Goal: Information Seeking & Learning: Learn about a topic

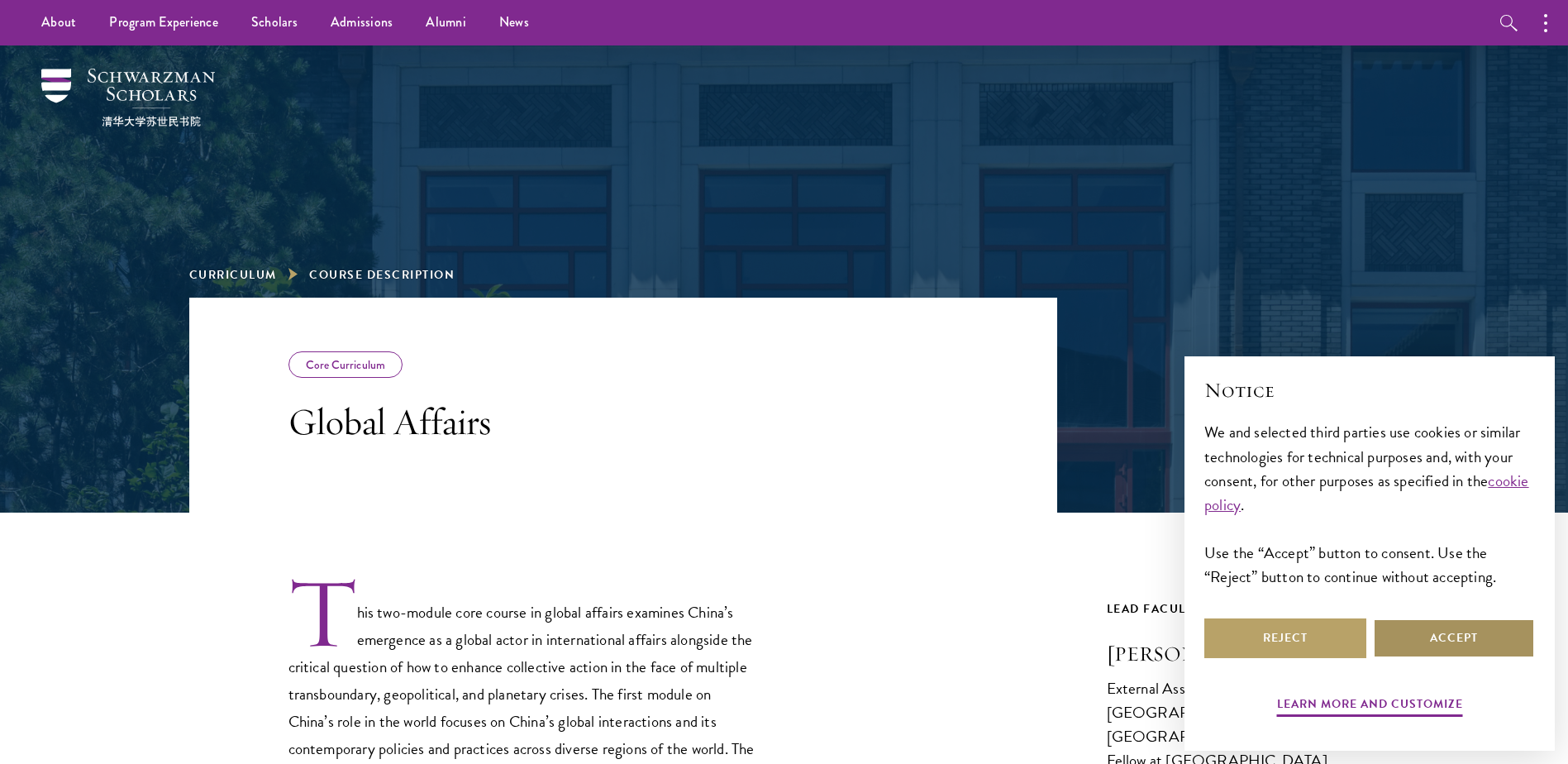
click at [1437, 633] on button "Accept" at bounding box center [1454, 638] width 162 height 40
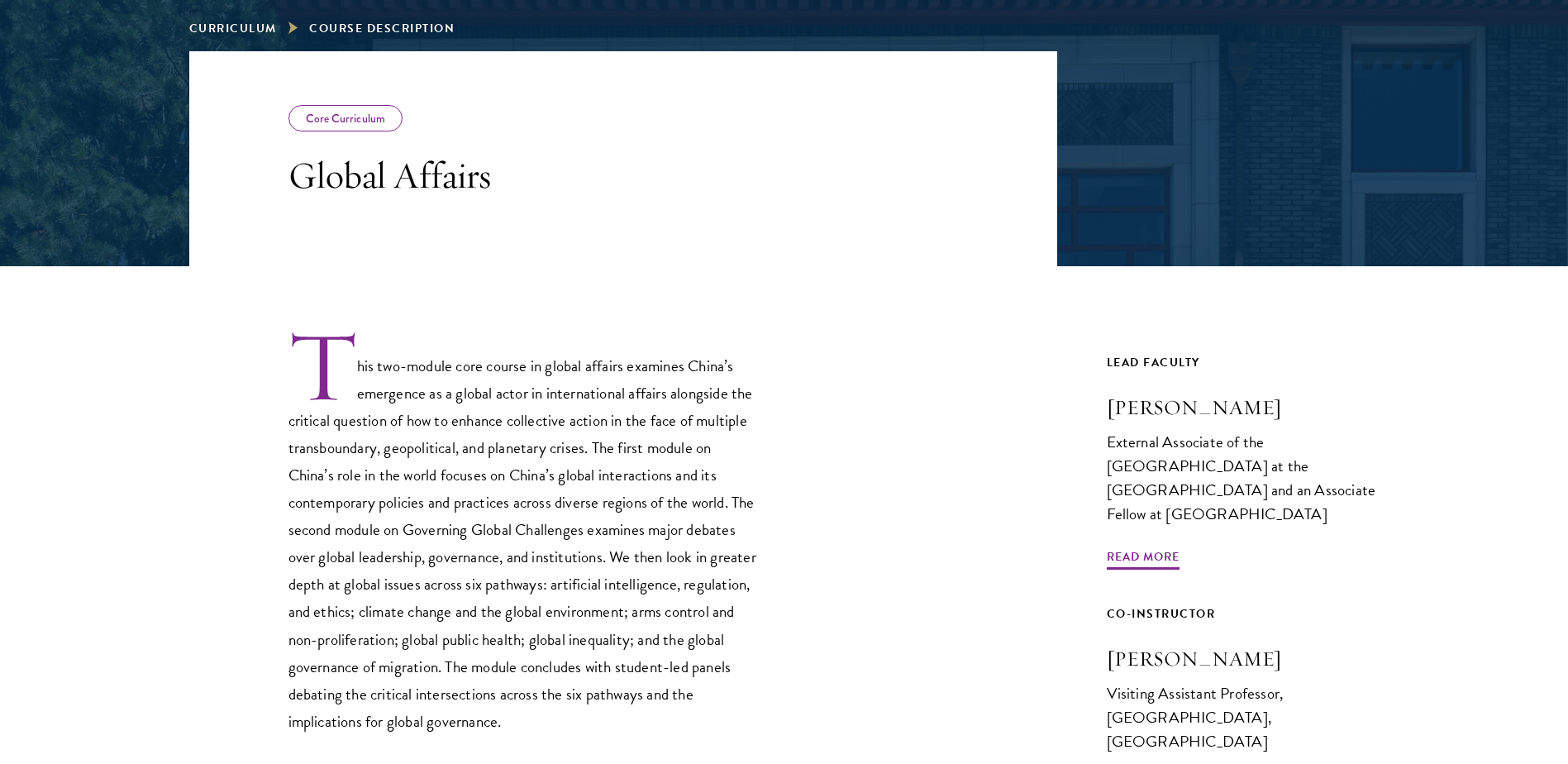
scroll to position [248, 0]
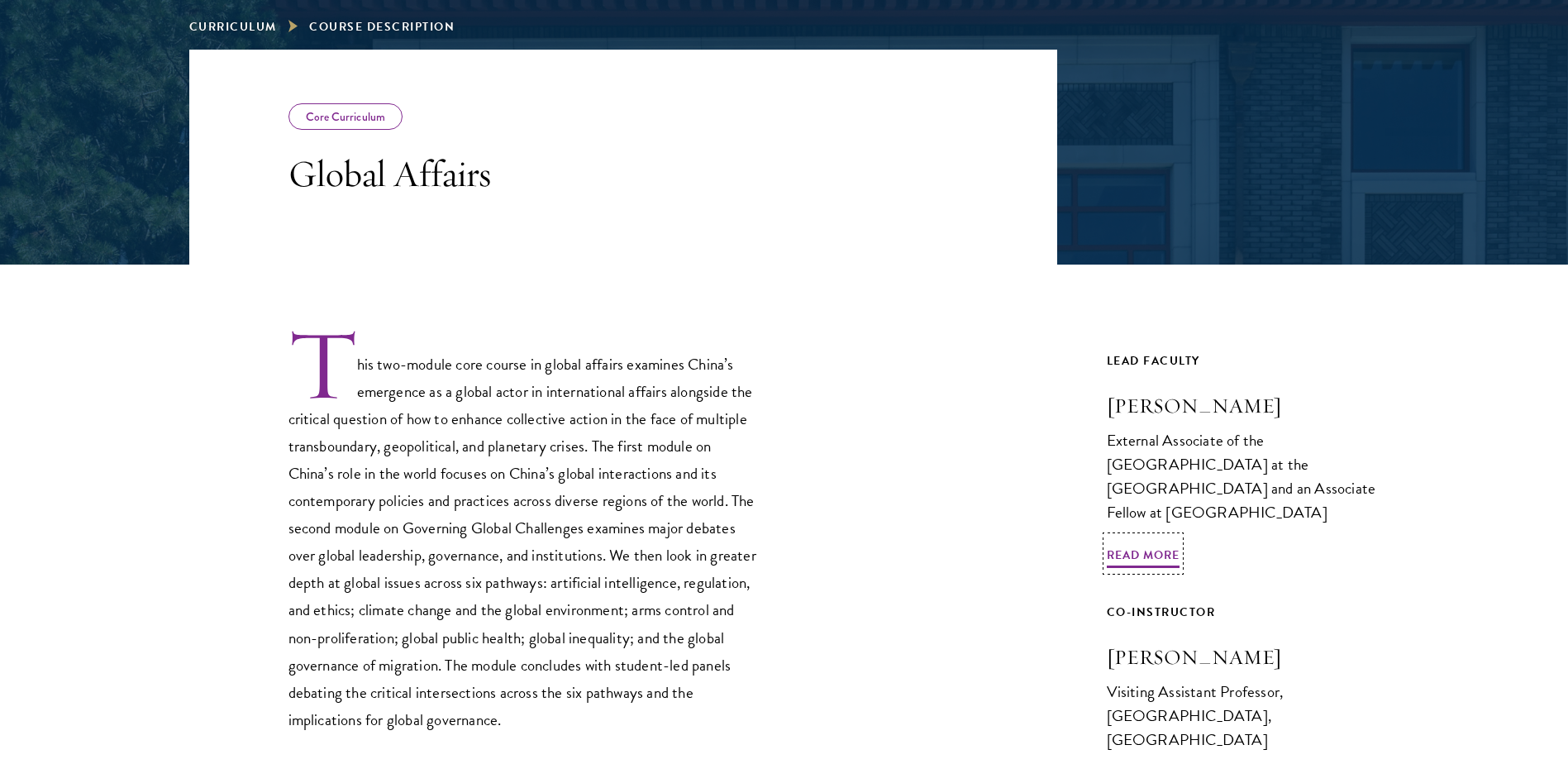
click at [1191, 403] on h3 "[PERSON_NAME]" at bounding box center [1243, 406] width 273 height 28
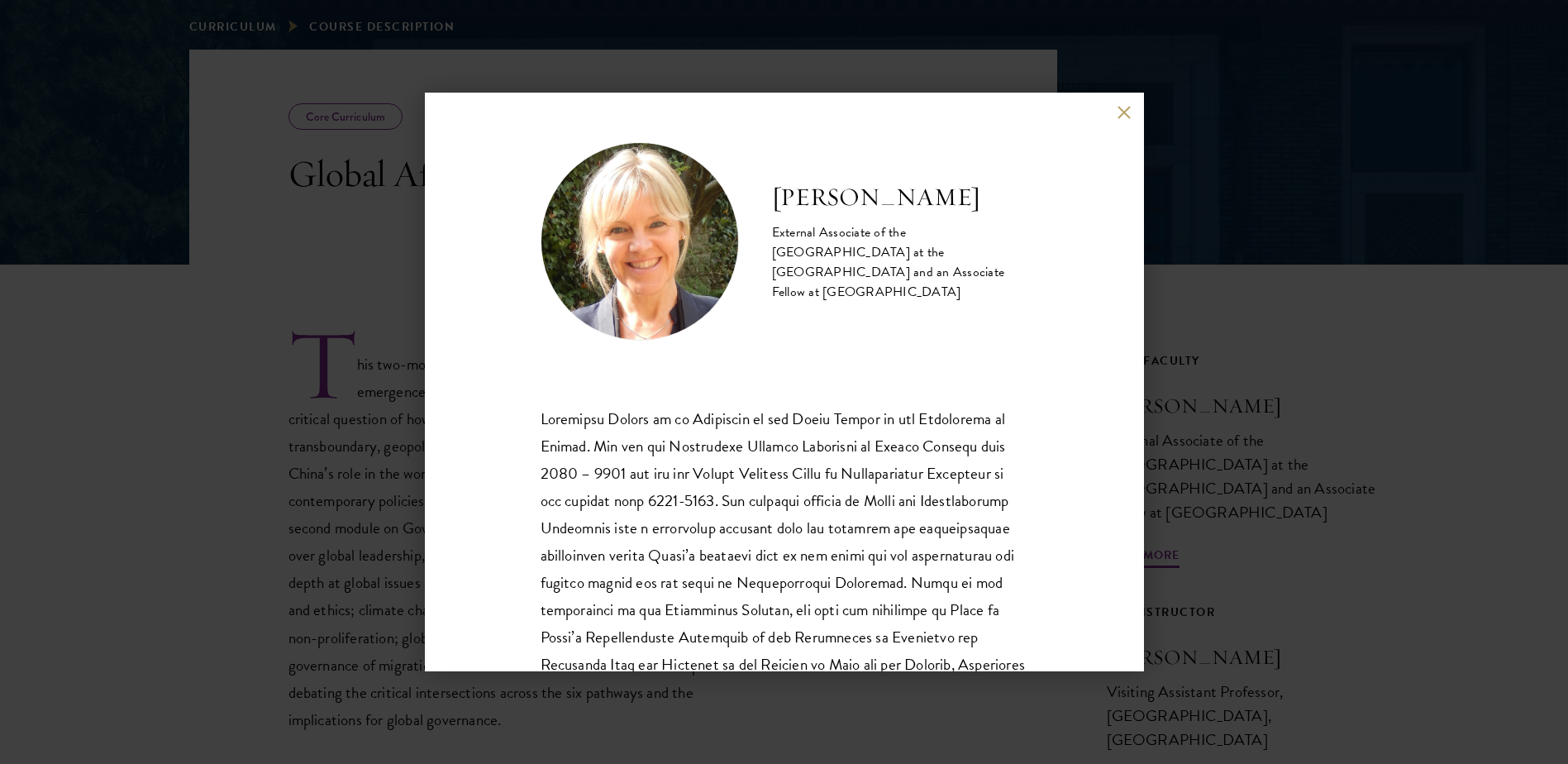
click at [1130, 104] on div "[PERSON_NAME] External Associate of the [GEOGRAPHIC_DATA] at the [GEOGRAPHIC_DA…" at bounding box center [784, 382] width 719 height 579
click at [1118, 110] on button at bounding box center [1124, 111] width 14 height 14
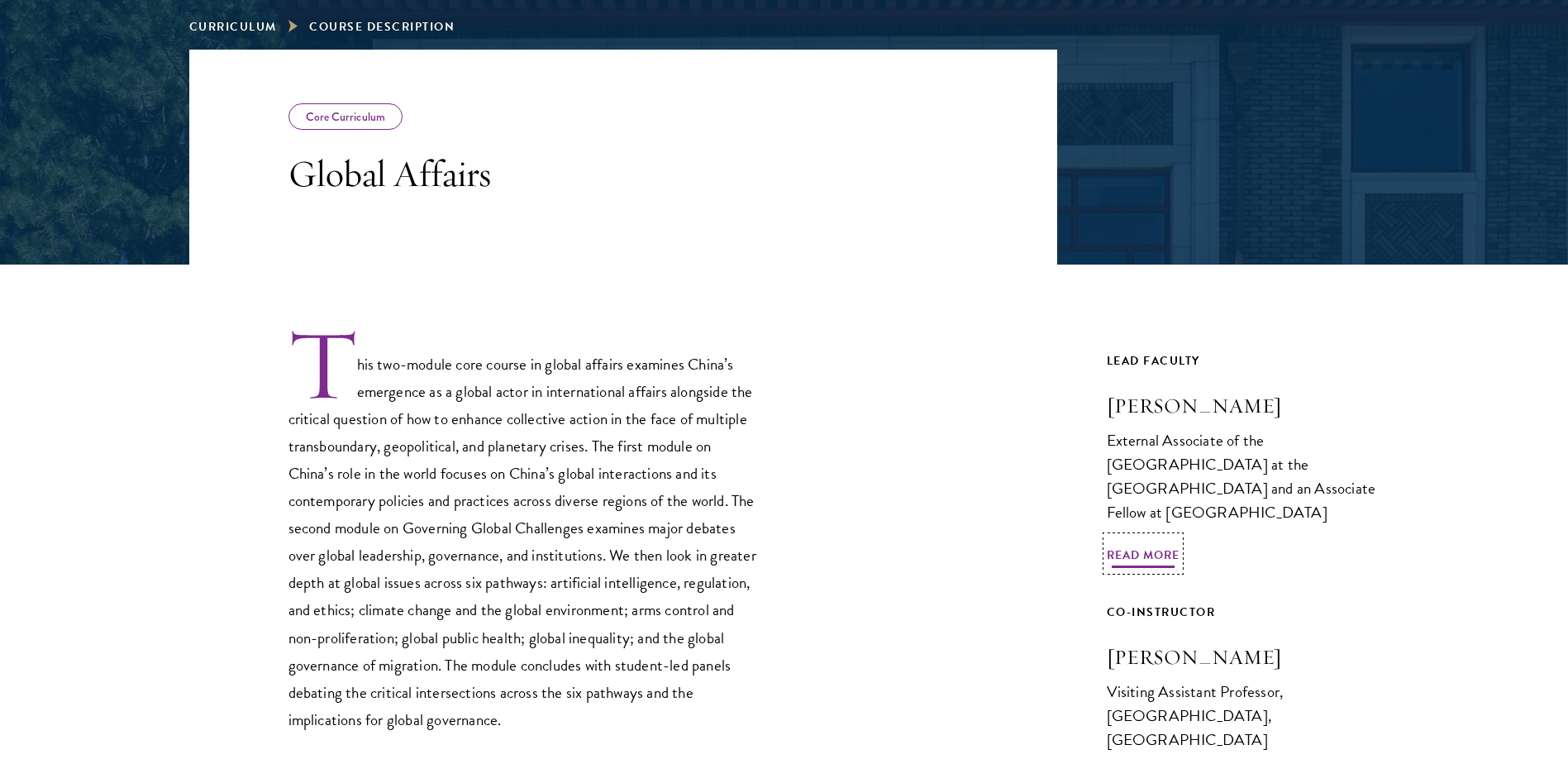
click at [1143, 544] on span "Read More" at bounding box center [1143, 557] width 73 height 26
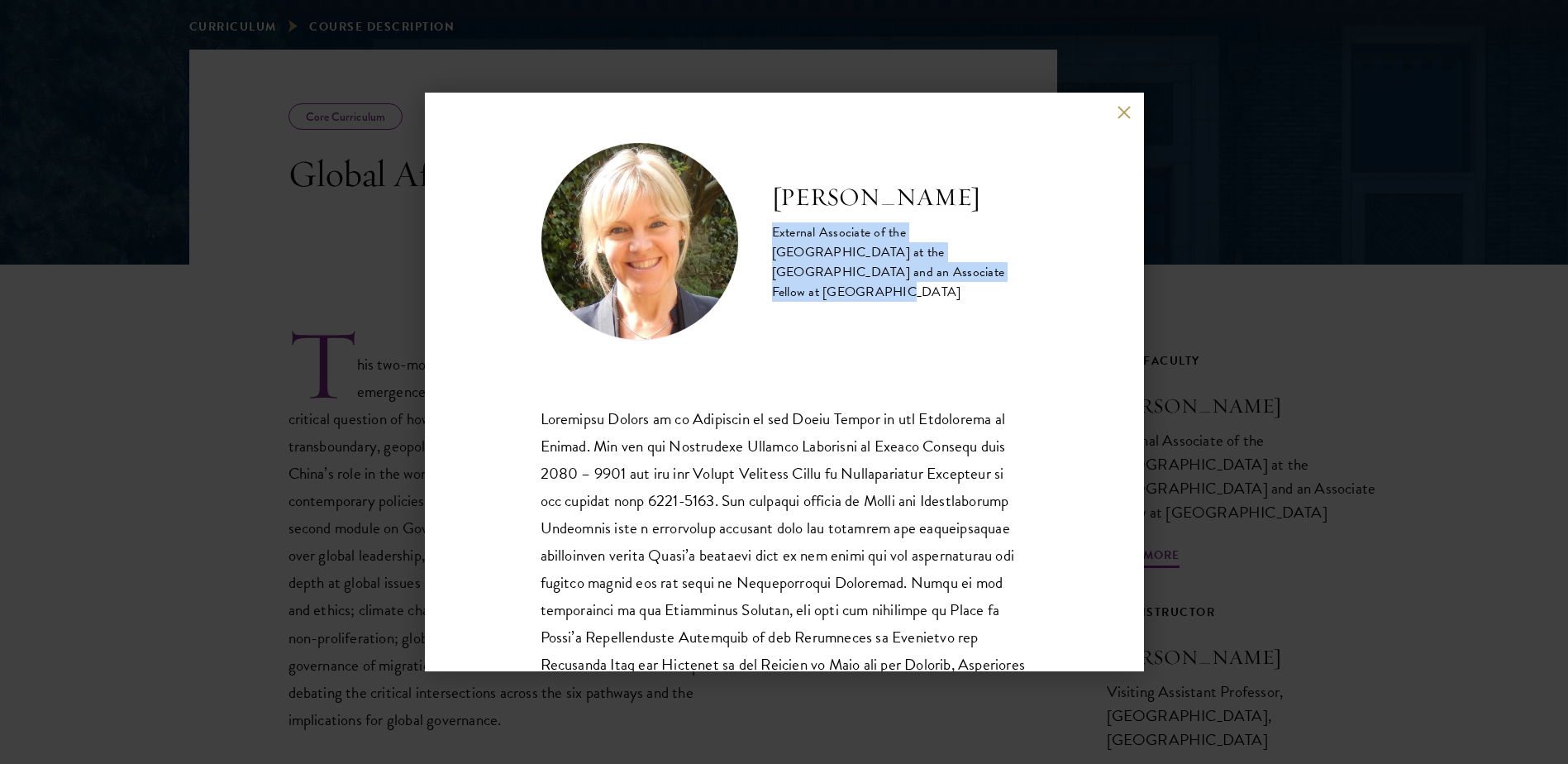
drag, startPoint x: 920, startPoint y: 283, endPoint x: 760, endPoint y: 240, distance: 165.7
click at [760, 240] on div "[PERSON_NAME] External Associate of the [GEOGRAPHIC_DATA] at the [GEOGRAPHIC_DA…" at bounding box center [784, 242] width 488 height 199
copy div "External Associate of the [GEOGRAPHIC_DATA] at the [GEOGRAPHIC_DATA] and an Ass…"
click at [1122, 111] on button at bounding box center [1124, 111] width 14 height 14
